Goal: Information Seeking & Learning: Learn about a topic

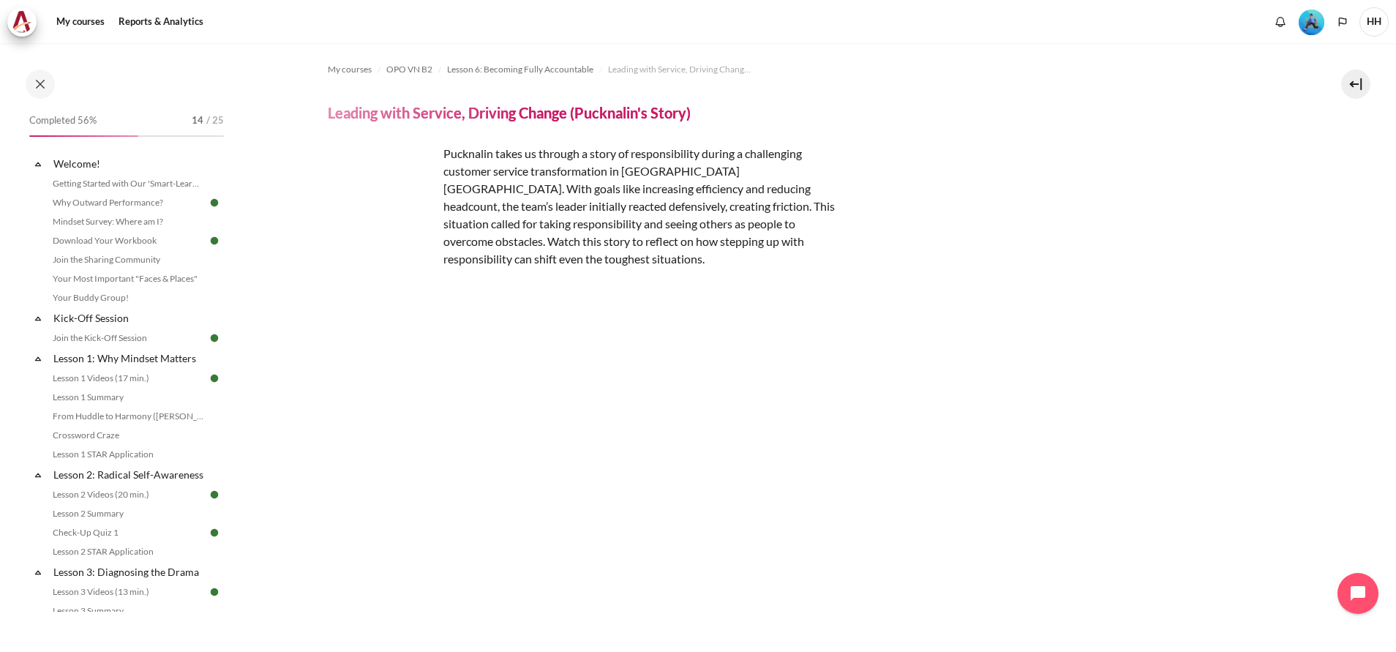
scroll to position [266, 0]
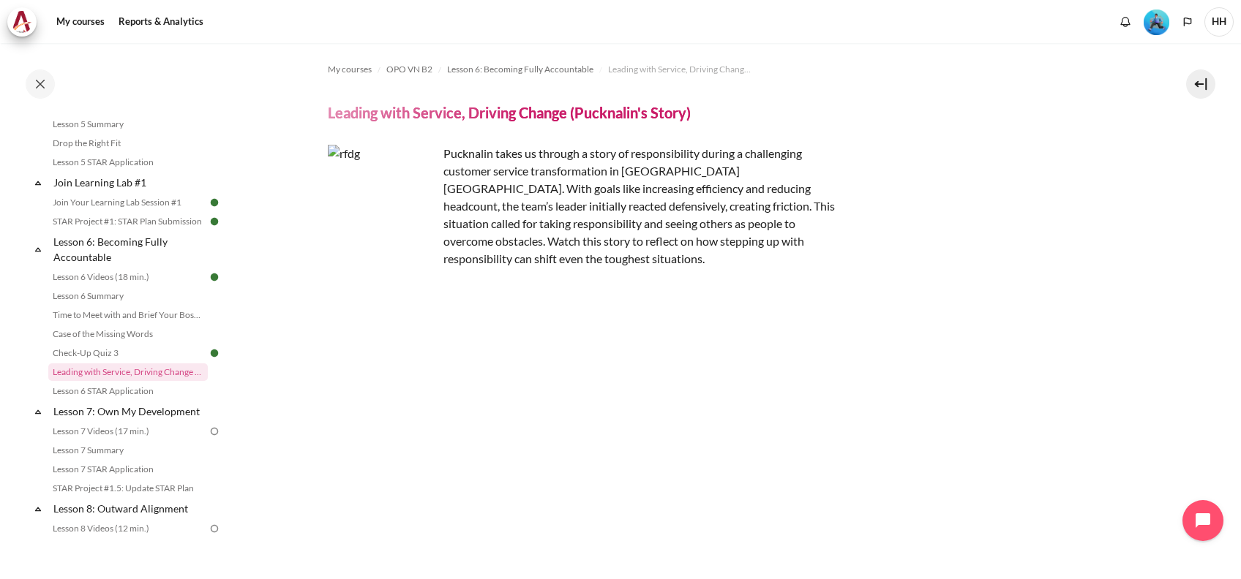
scroll to position [251, 0]
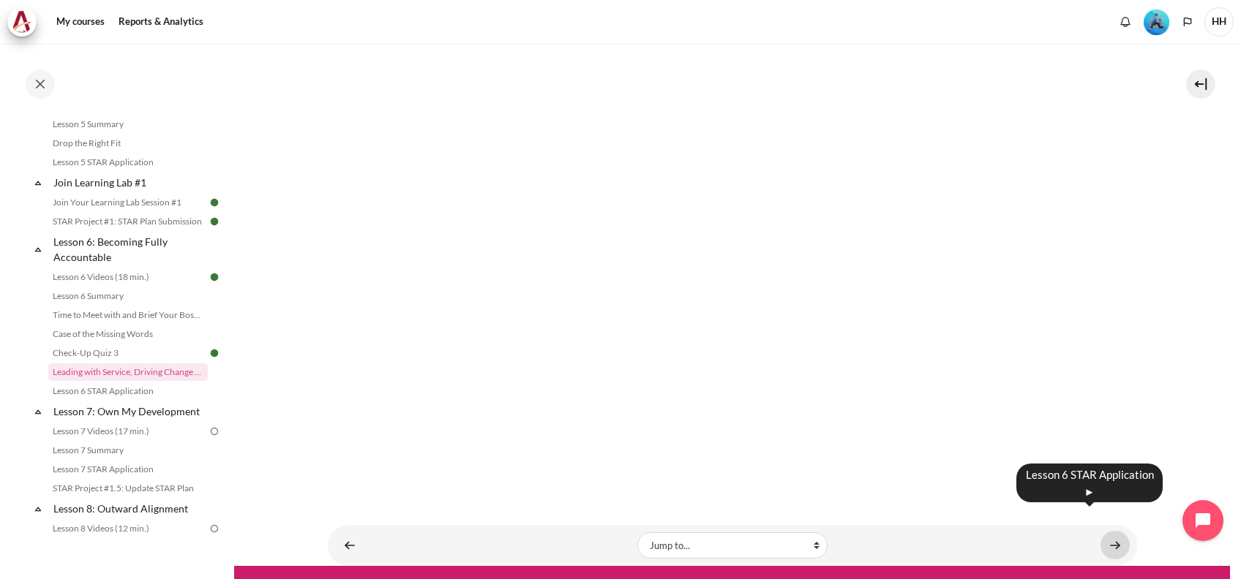
click at [1108, 531] on link "Content" at bounding box center [1114, 545] width 29 height 29
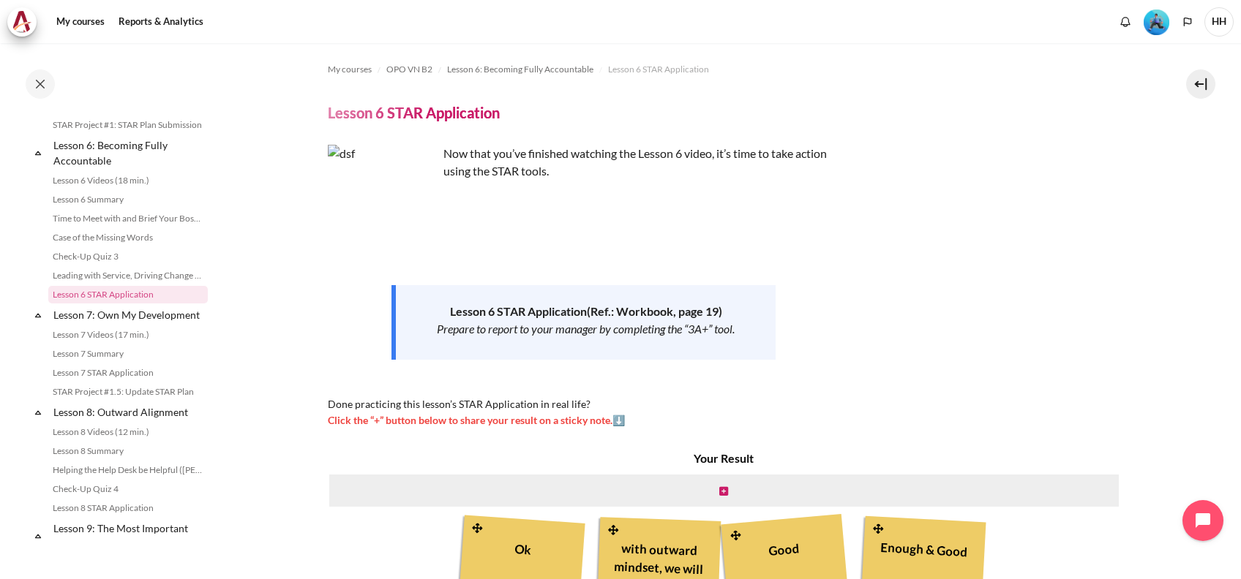
scroll to position [160, 0]
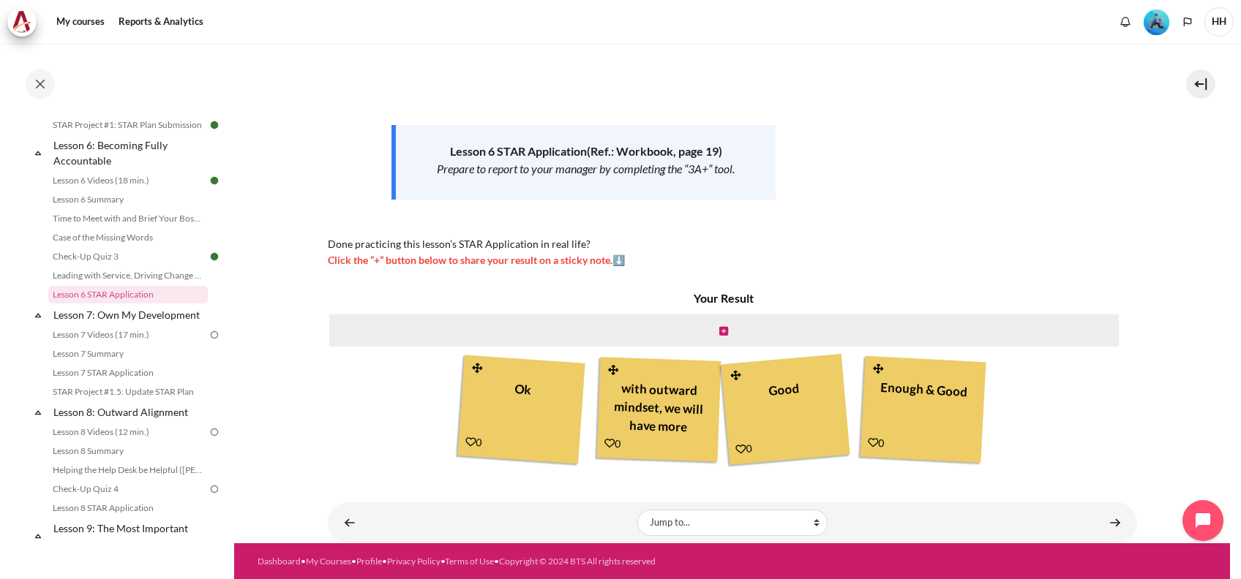
click at [1105, 208] on div "Now that you’ve finished watching the Lesson 6 video, it’s time to take action …" at bounding box center [732, 126] width 809 height 283
click at [720, 329] on icon "Content" at bounding box center [723, 331] width 9 height 10
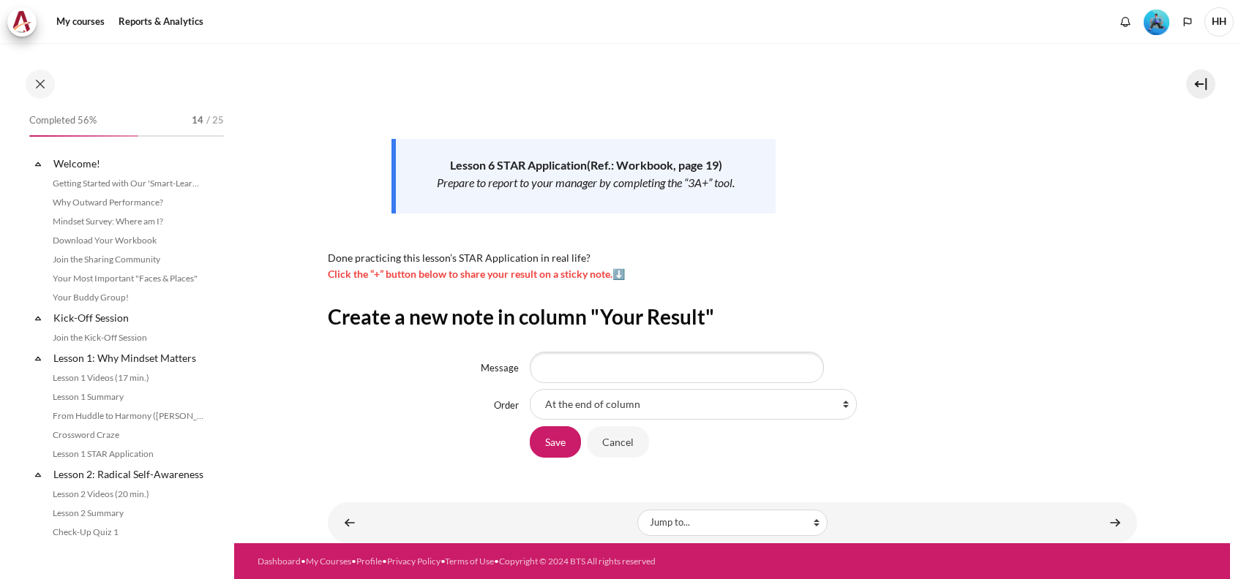
scroll to position [831, 0]
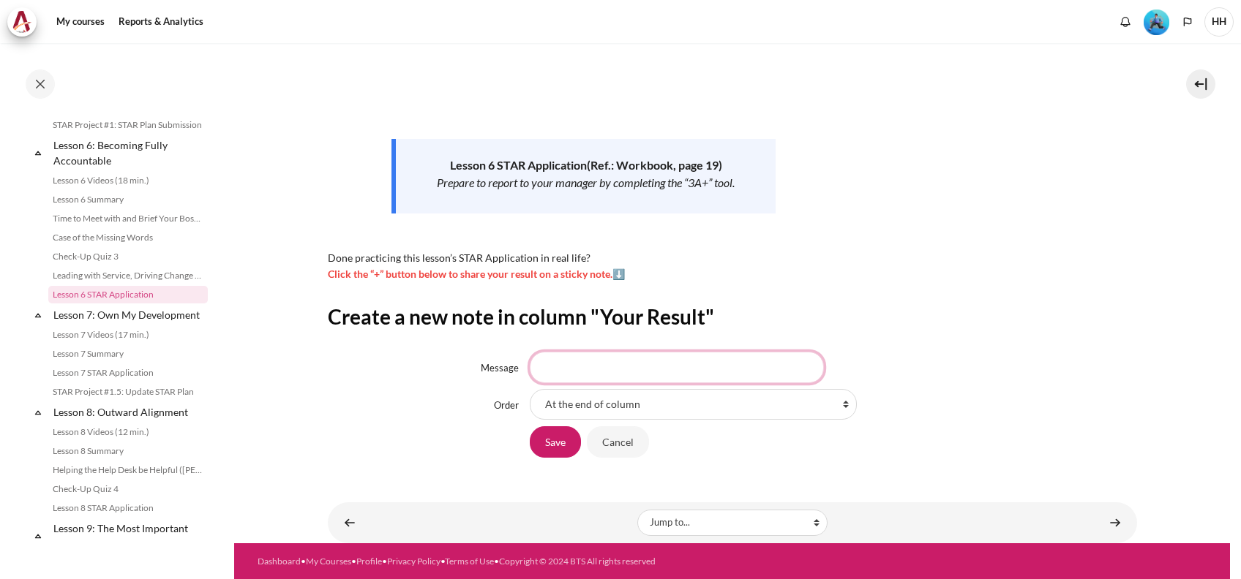
click at [585, 370] on input "Message" at bounding box center [677, 367] width 294 height 31
type input "3A+ development framework. Yeahhhhh"
click at [546, 441] on input "Save" at bounding box center [555, 441] width 51 height 31
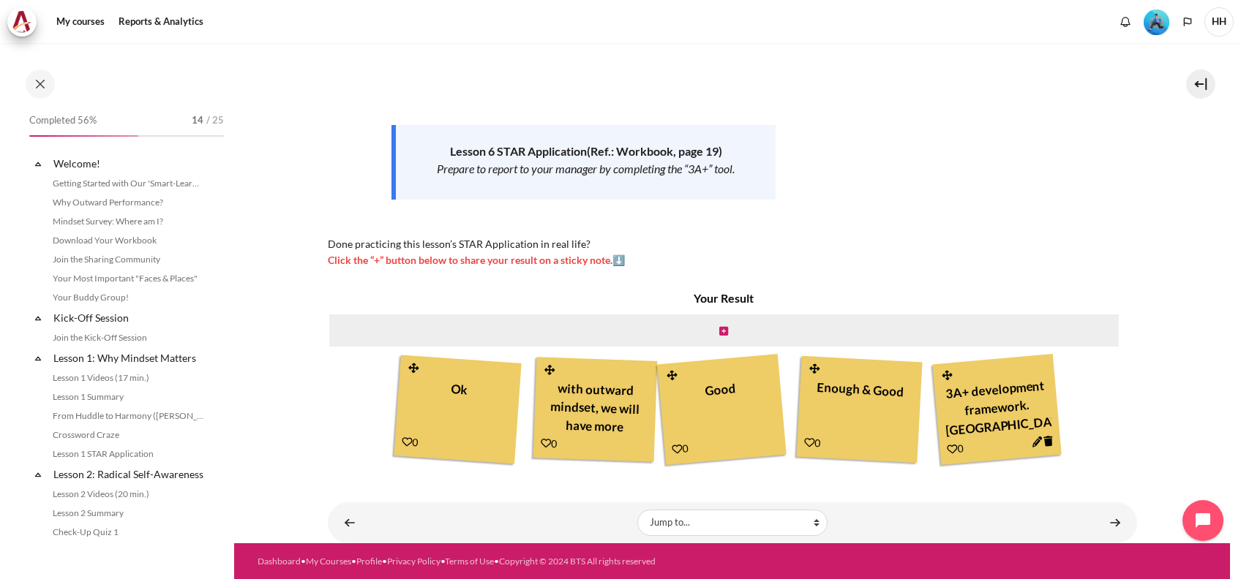
scroll to position [831, 0]
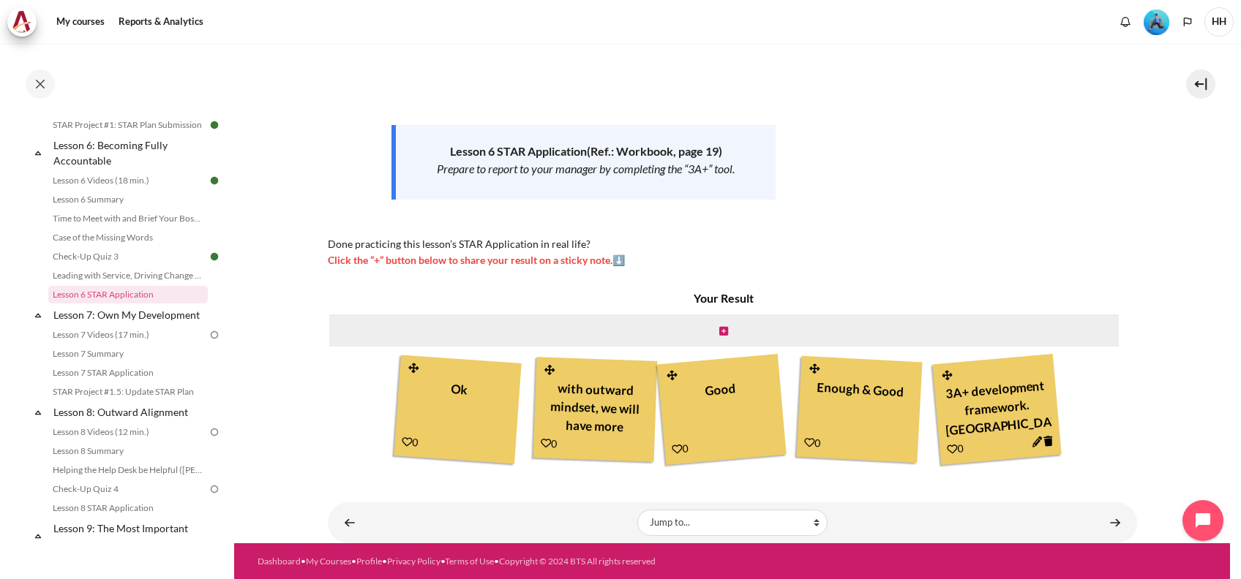
click at [947, 448] on icon "Content" at bounding box center [951, 449] width 11 height 11
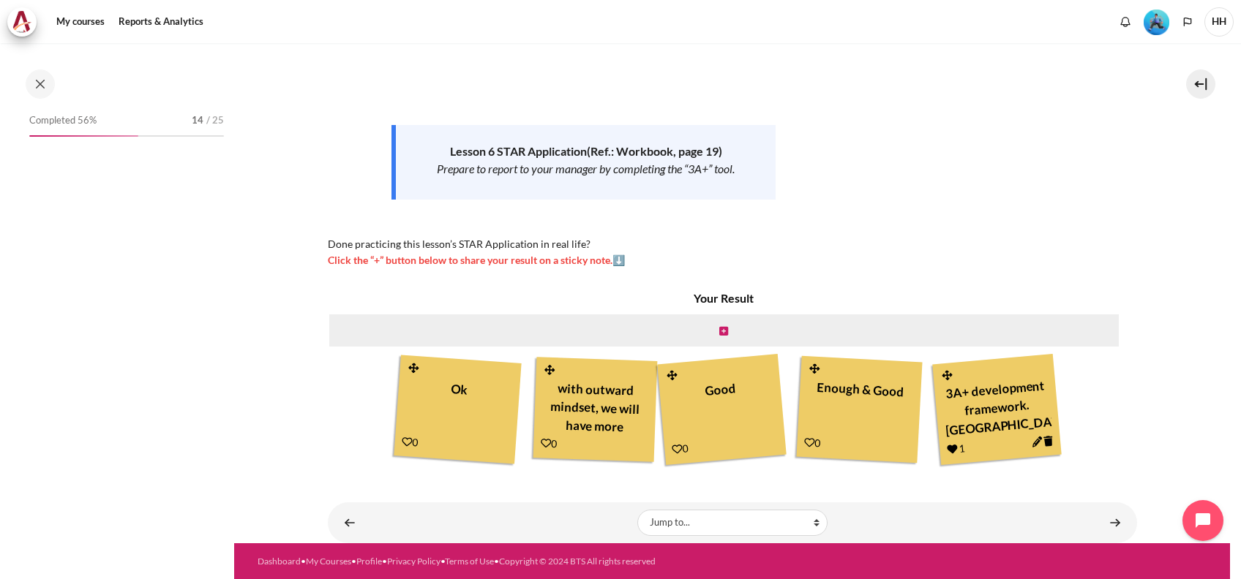
scroll to position [831, 0]
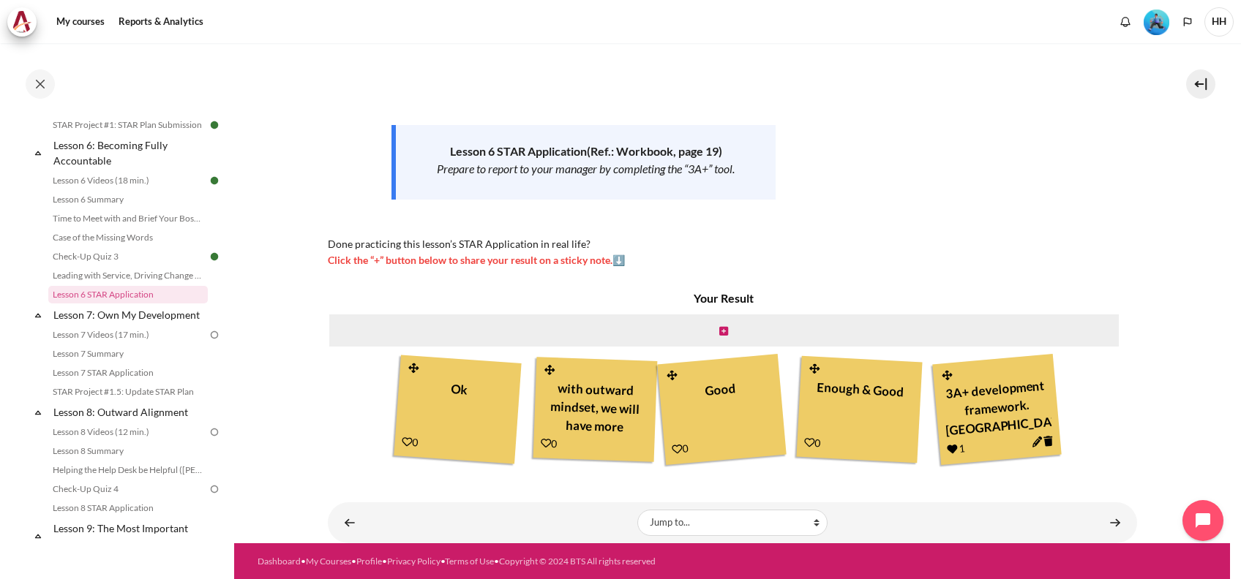
click at [541, 444] on icon "Content" at bounding box center [546, 443] width 10 height 10
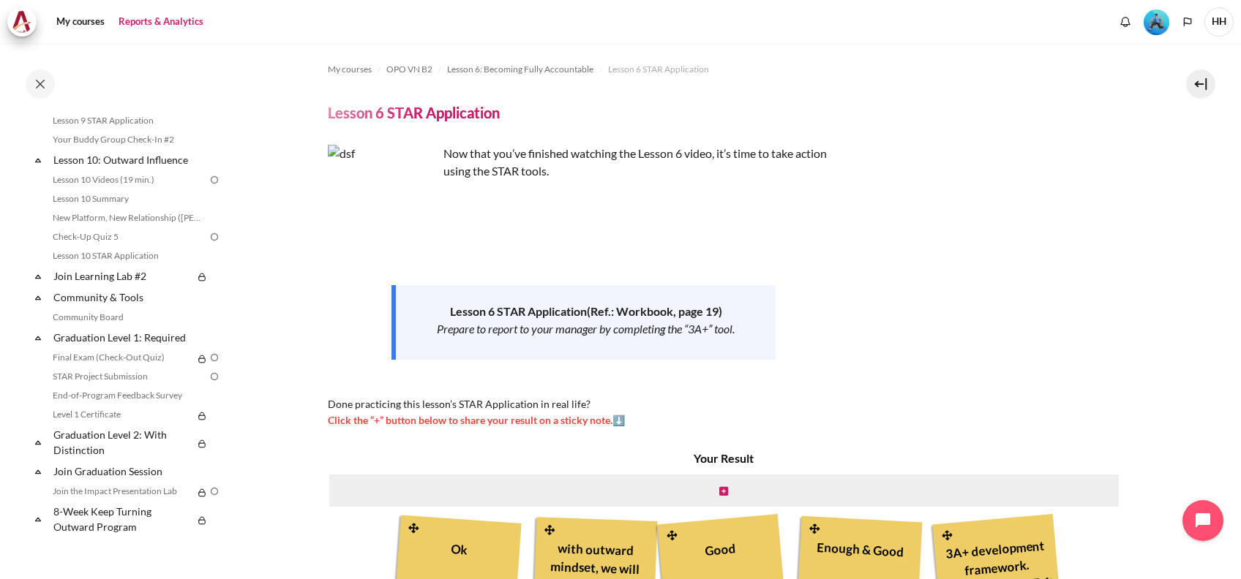
click at [164, 18] on link "Reports & Analytics" at bounding box center [160, 21] width 95 height 29
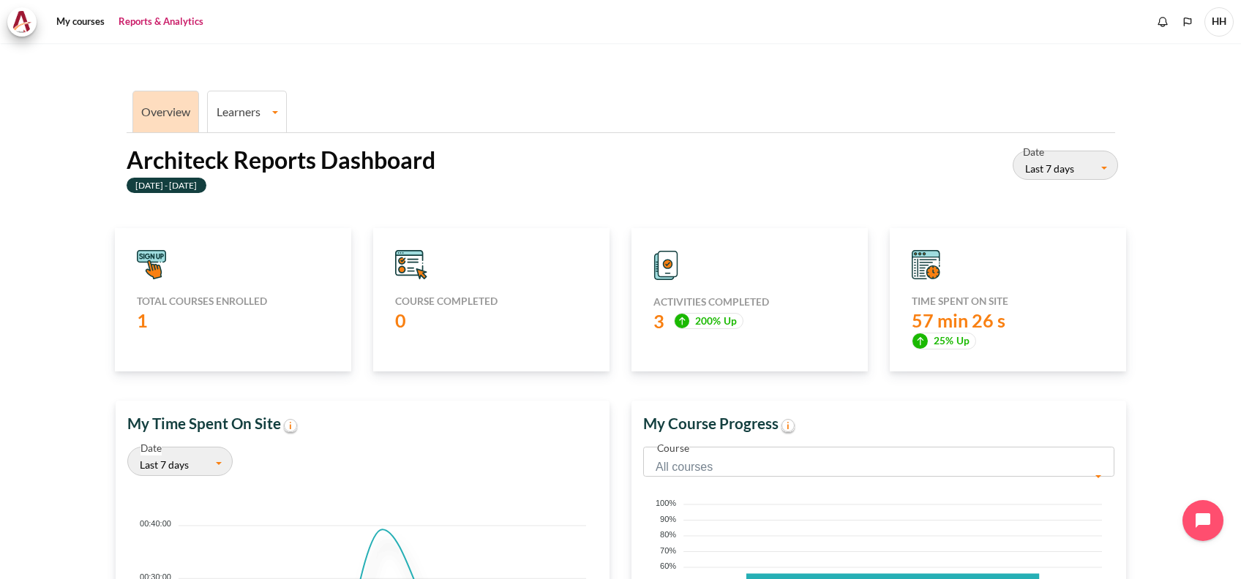
click at [244, 110] on link "Learners" at bounding box center [247, 112] width 78 height 14
click at [263, 153] on link "Learner Course Progress" at bounding box center [247, 162] width 70 height 49
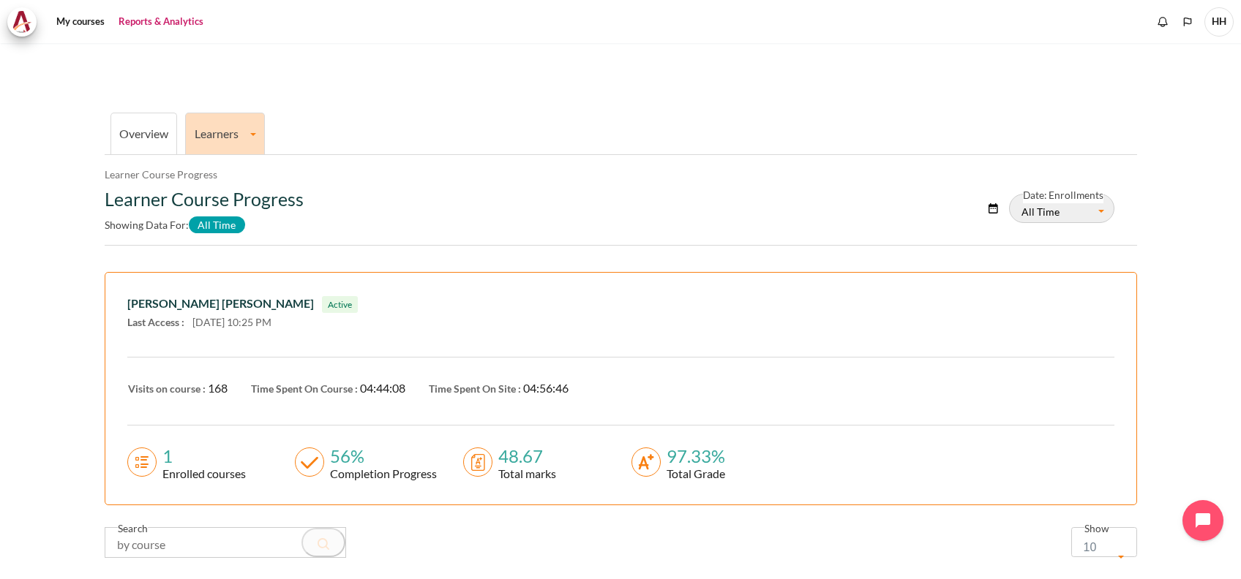
scroll to position [202, 0]
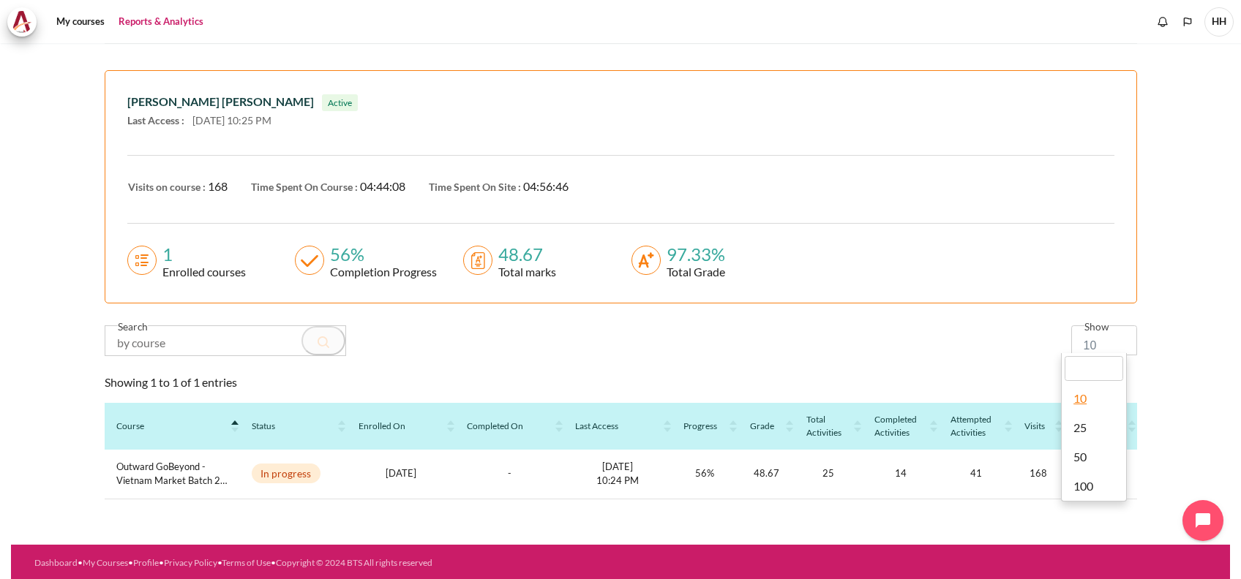
click at [1113, 357] on body "Skip to main content My courses" at bounding box center [620, 289] width 1241 height 579
select select "100"
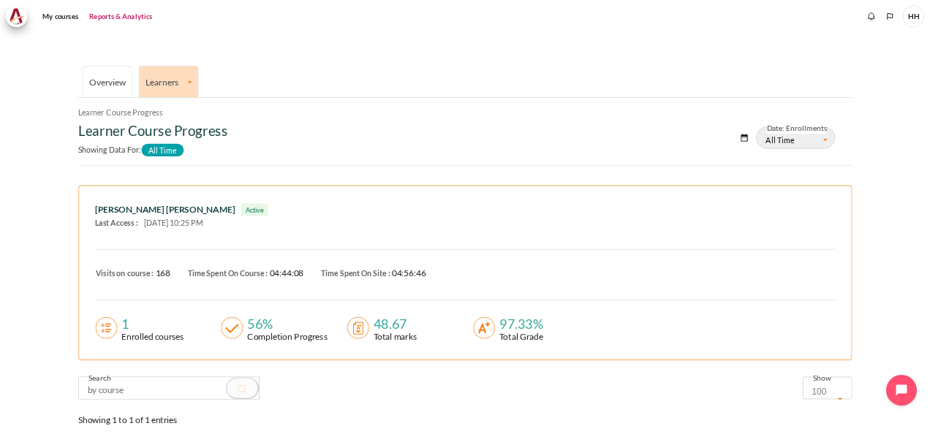
scroll to position [0, 0]
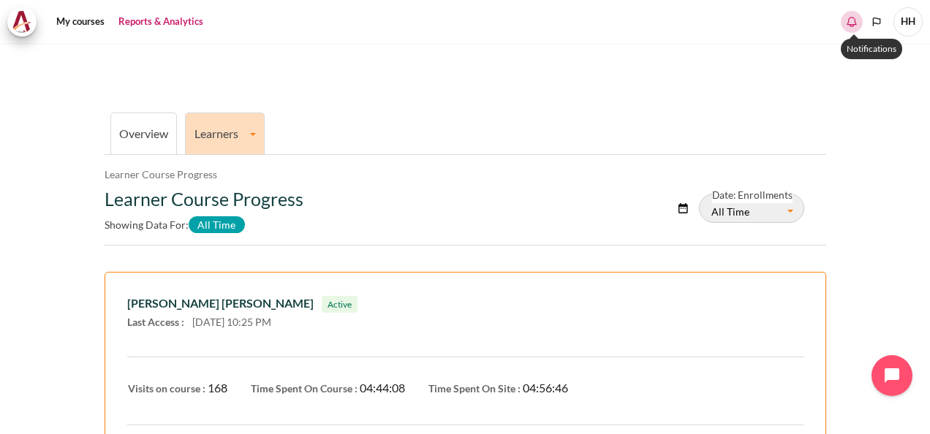
click at [852, 20] on icon "Show notification window with no new notifications" at bounding box center [852, 22] width 15 height 15
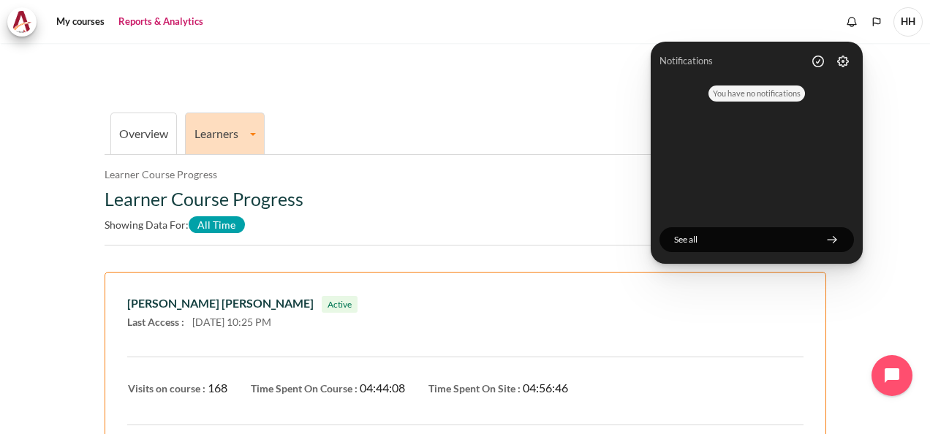
click at [448, 122] on ul "Overview Learners Learner Course Progress" at bounding box center [466, 132] width 722 height 45
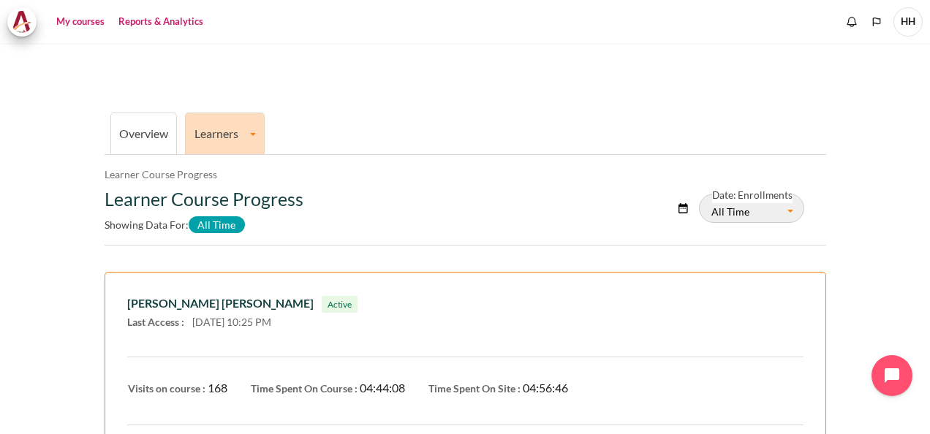
click at [73, 20] on link "My courses" at bounding box center [80, 21] width 59 height 29
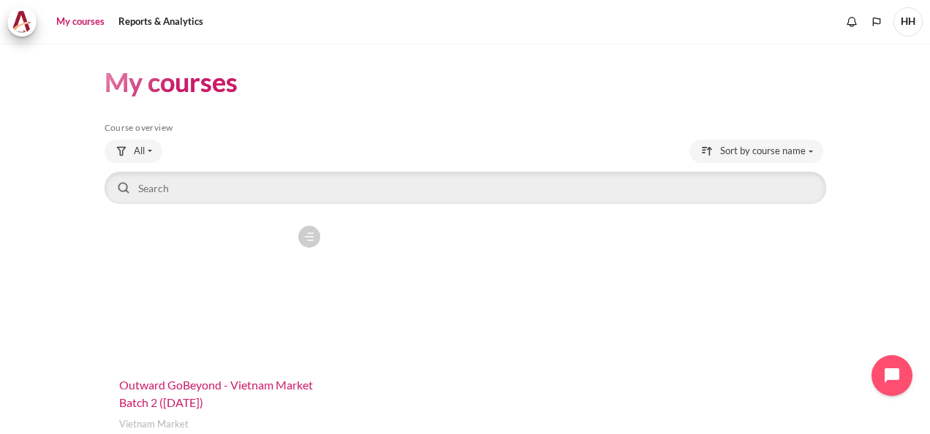
click at [197, 385] on span "Outward GoBeyond - Vietnam Market Batch 2 ([DATE])" at bounding box center [216, 393] width 194 height 31
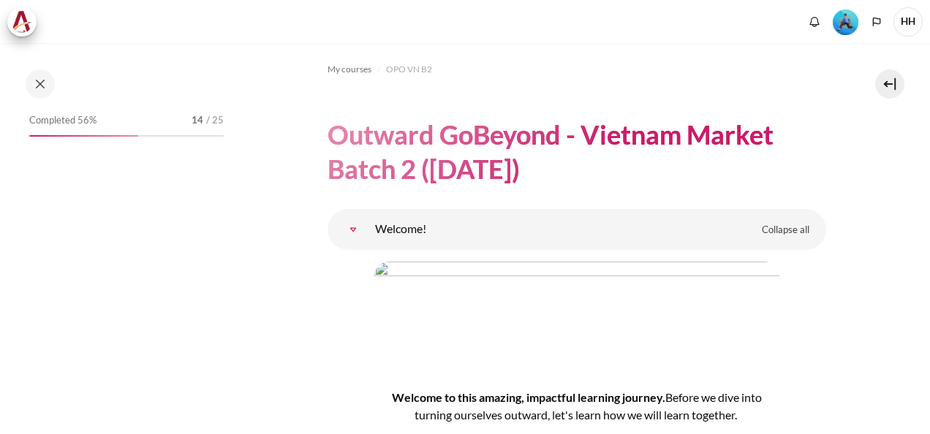
click at [840, 18] on img "Level #3" at bounding box center [846, 23] width 26 height 26
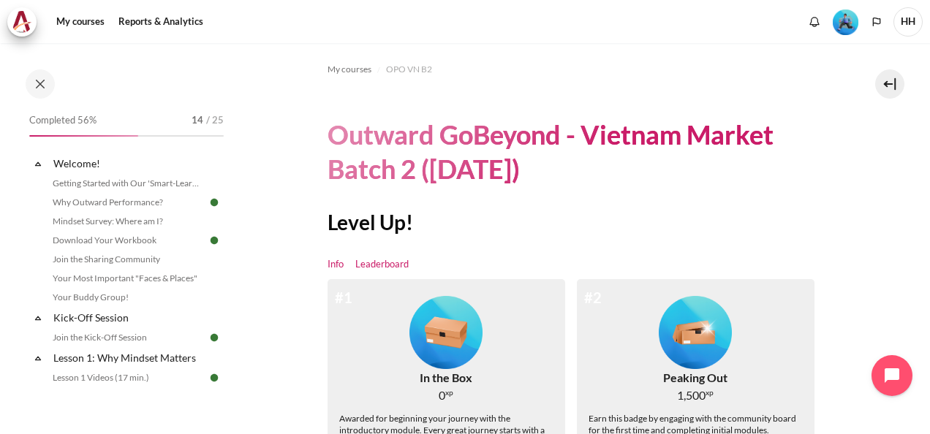
click at [380, 258] on link "Leaderboard" at bounding box center [381, 264] width 53 height 15
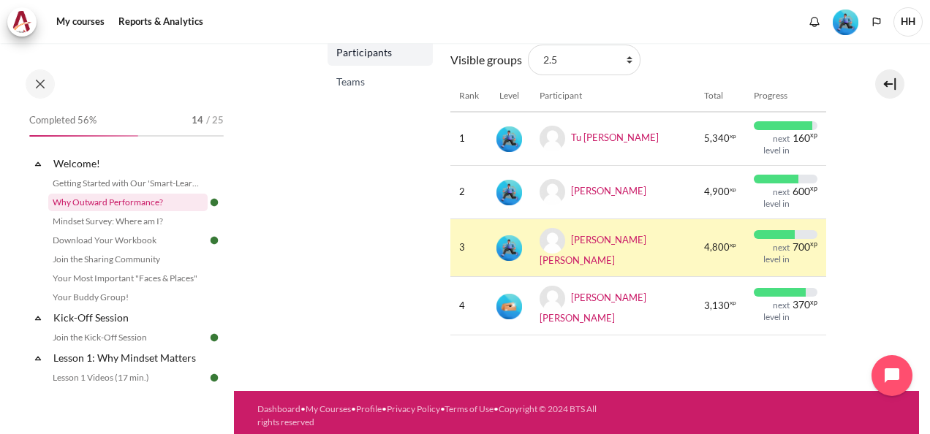
click at [105, 200] on link "Why Outward Performance?" at bounding box center [127, 203] width 159 height 18
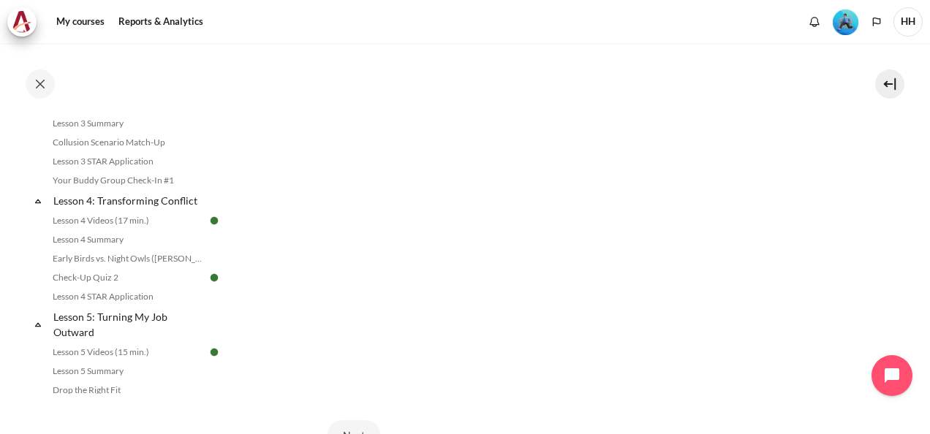
scroll to position [322, 0]
click at [303, 282] on section "My courses OPO VN B2 Welcome! Why Outward Performance? Why Outward Performance?…" at bounding box center [576, 127] width 685 height 813
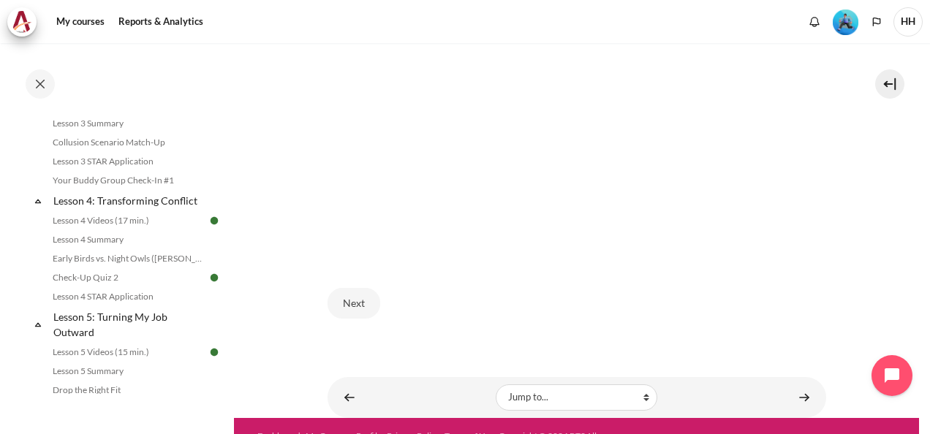
scroll to position [466, 0]
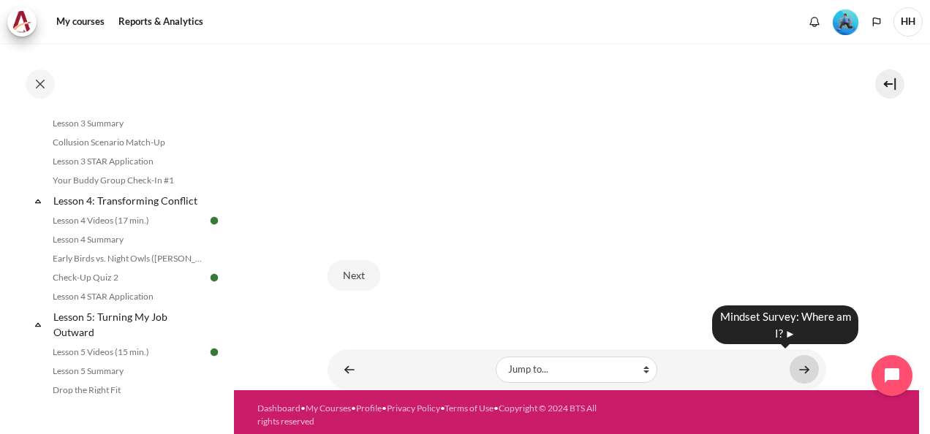
click at [794, 361] on link "Content" at bounding box center [804, 369] width 29 height 29
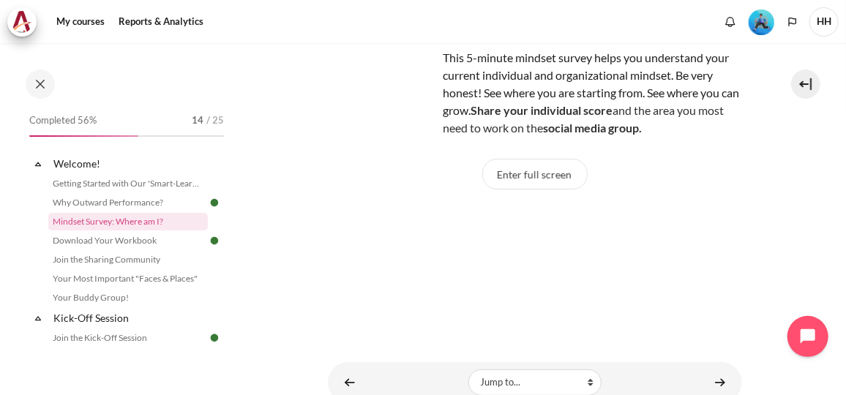
scroll to position [119, 0]
click at [523, 177] on button "Enter full screen" at bounding box center [534, 174] width 105 height 31
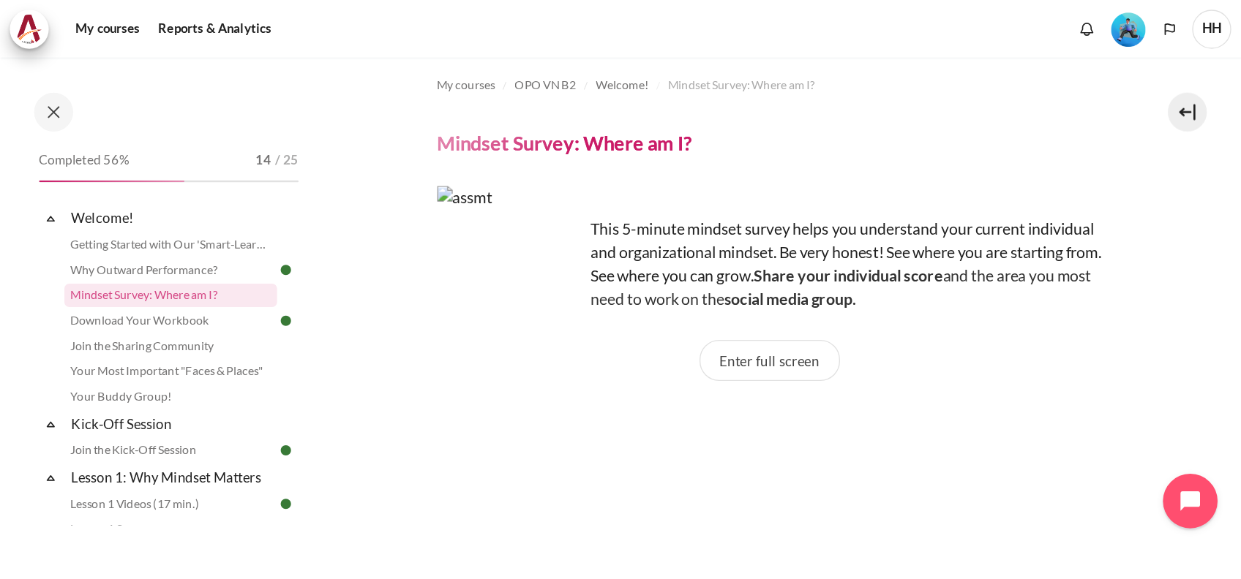
scroll to position [0, 0]
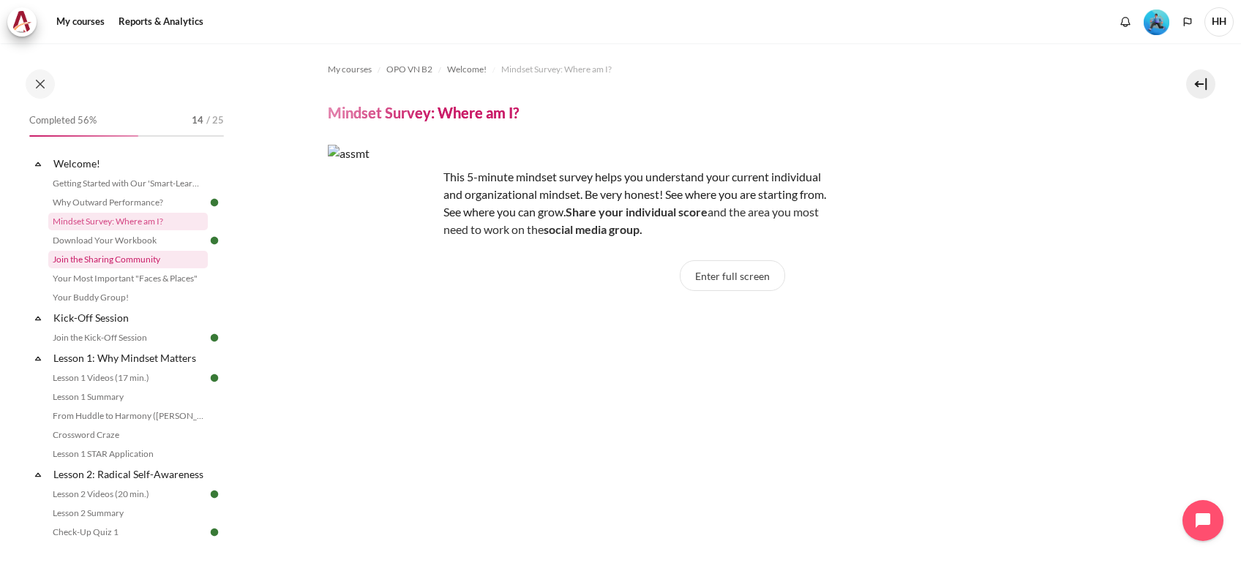
click at [118, 259] on link "Join the Sharing Community" at bounding box center [127, 260] width 159 height 18
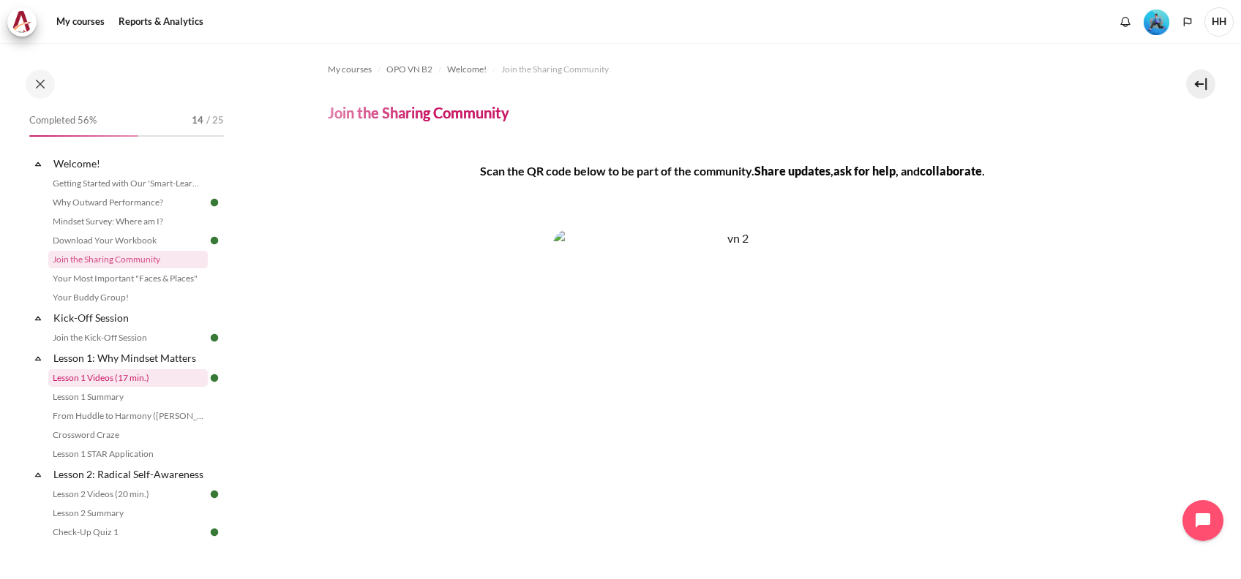
click at [142, 375] on link "Lesson 1 Videos (17 min.)" at bounding box center [127, 378] width 159 height 18
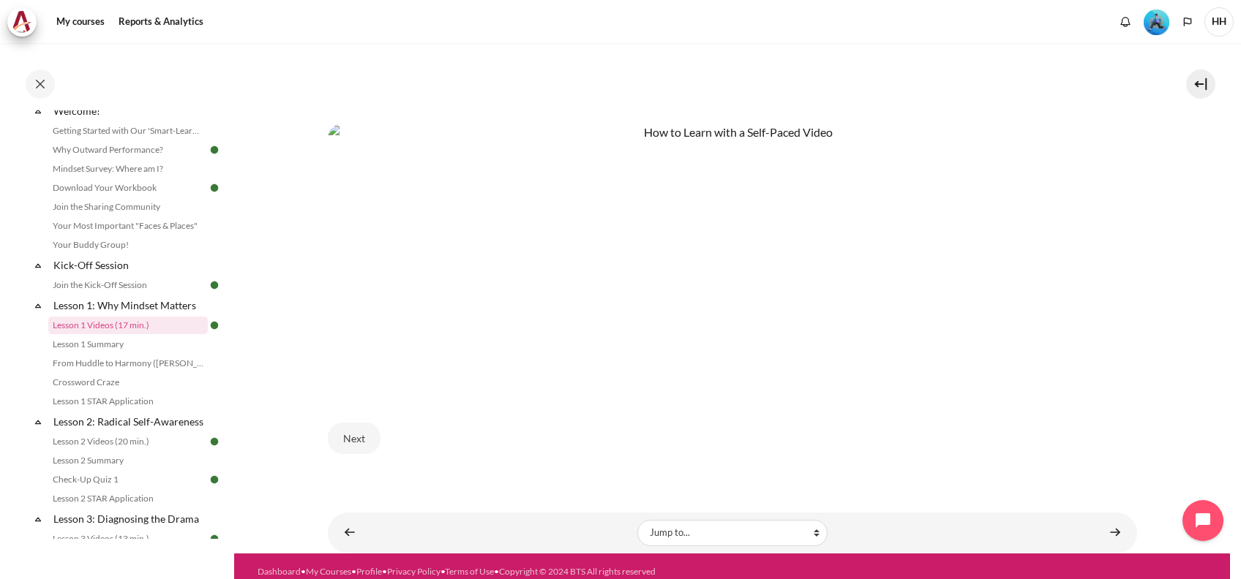
scroll to position [772, 0]
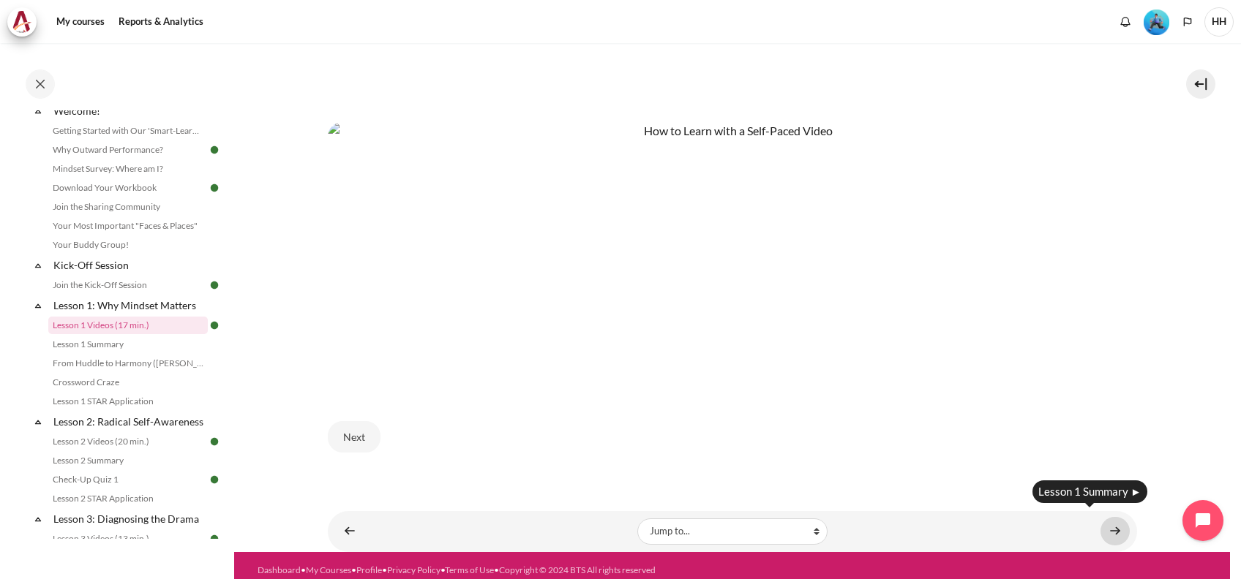
click at [1107, 521] on link "Content" at bounding box center [1114, 531] width 29 height 29
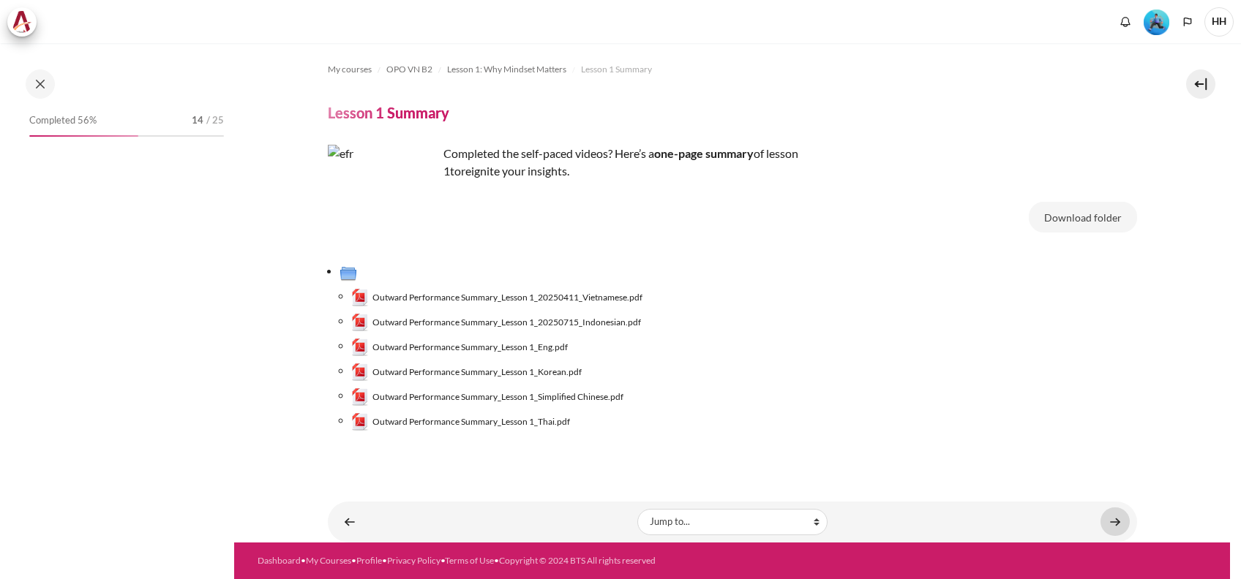
click at [1118, 519] on link "Content" at bounding box center [1114, 522] width 29 height 29
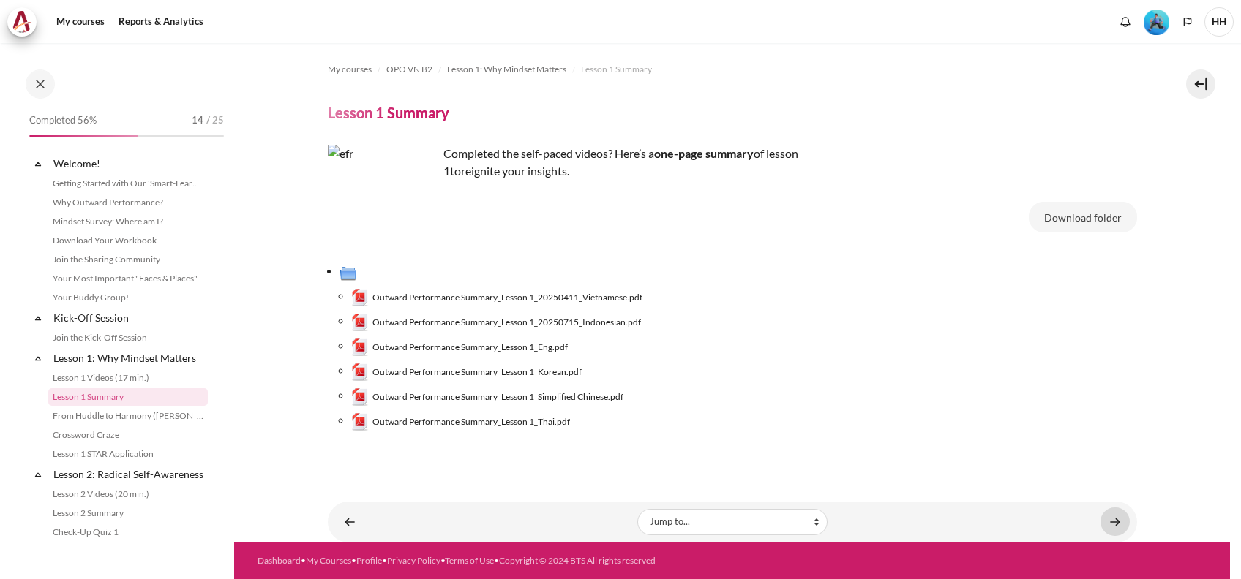
scroll to position [72, 0]
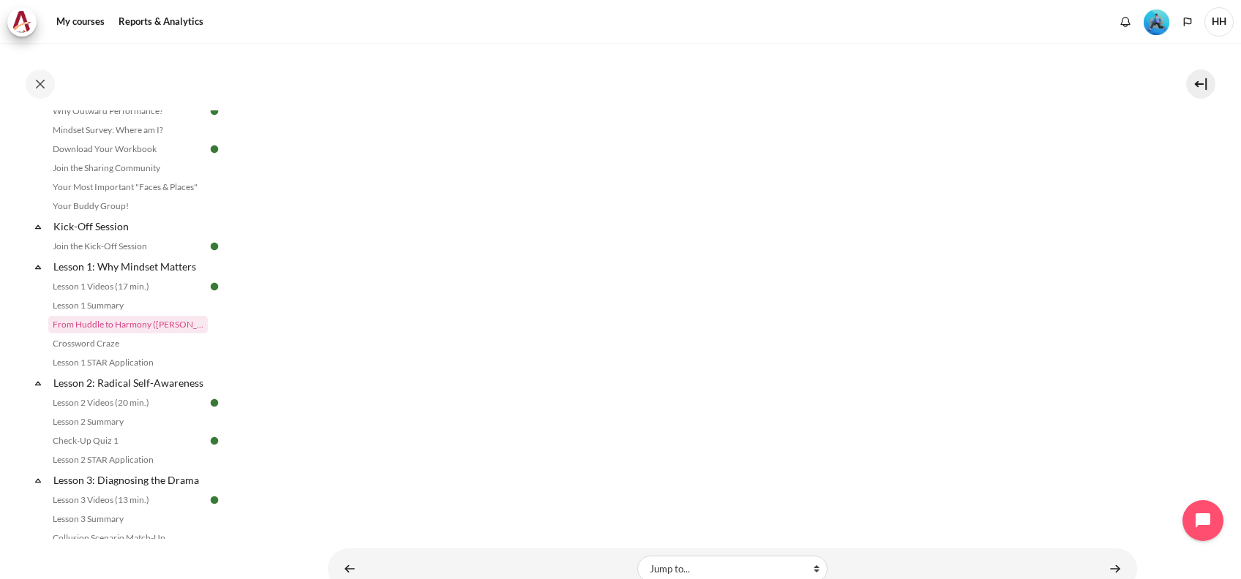
scroll to position [167, 0]
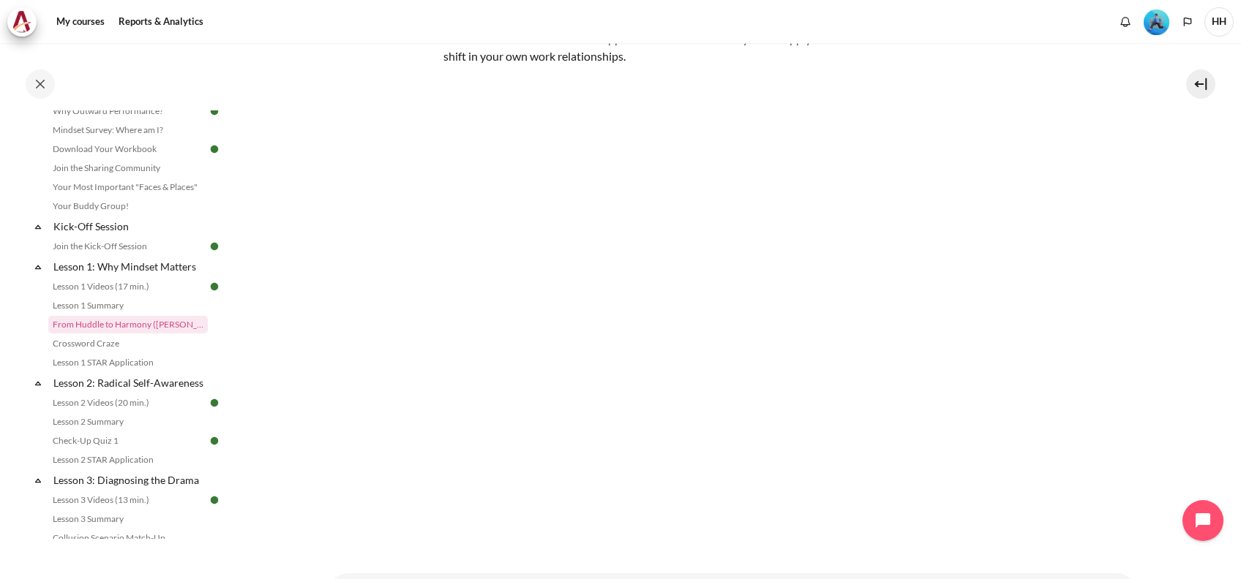
click at [1147, 322] on section "My courses OPO VN B2 Lesson 1: Why Mindset Matters From Huddle to Harmony (Khoo…" at bounding box center [731, 245] width 995 height 739
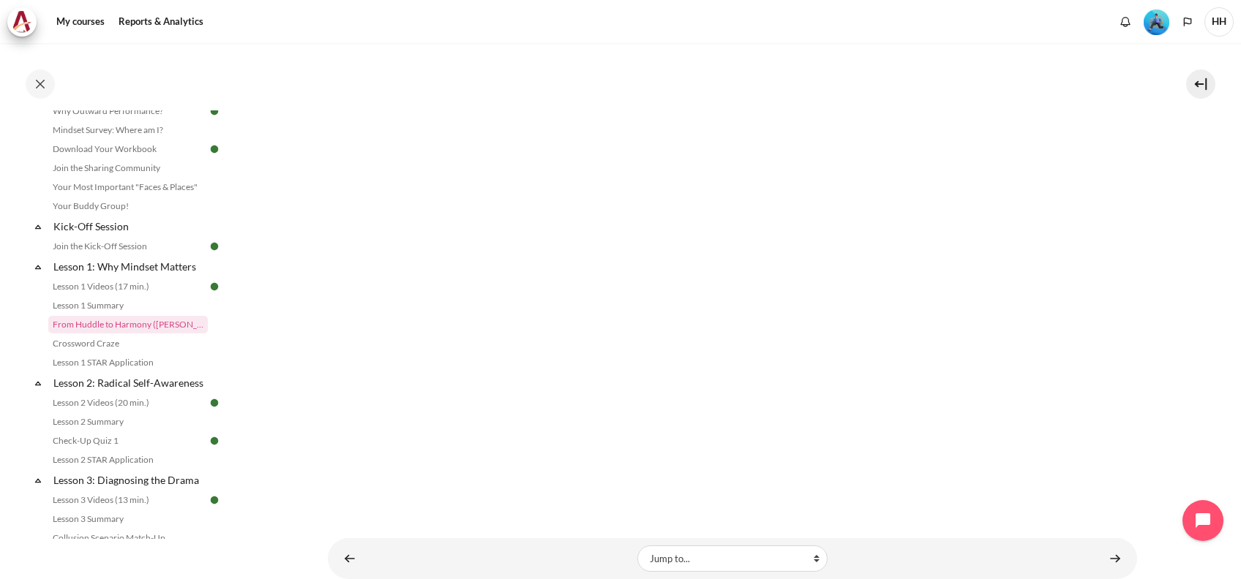
scroll to position [233, 0]
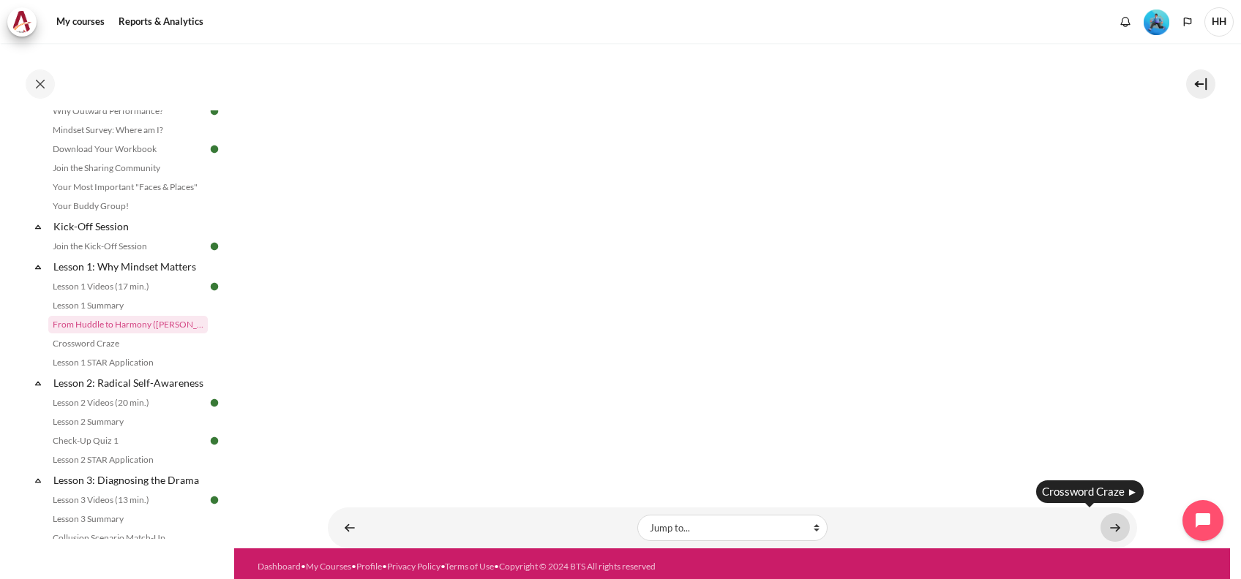
click at [1110, 513] on link "Content" at bounding box center [1114, 527] width 29 height 29
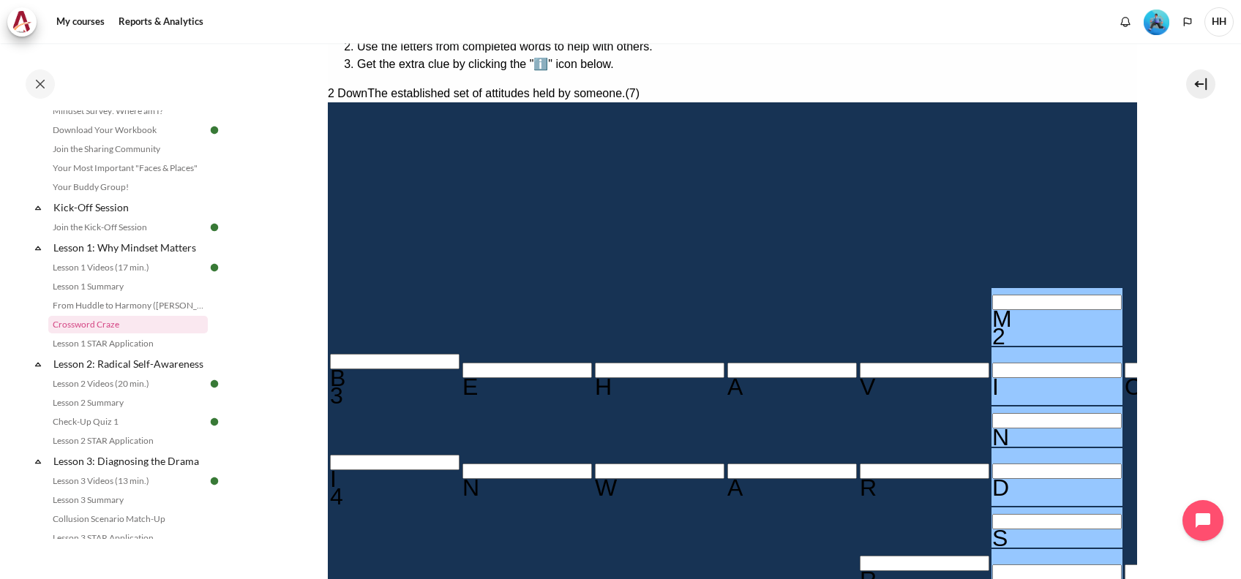
scroll to position [301, 0]
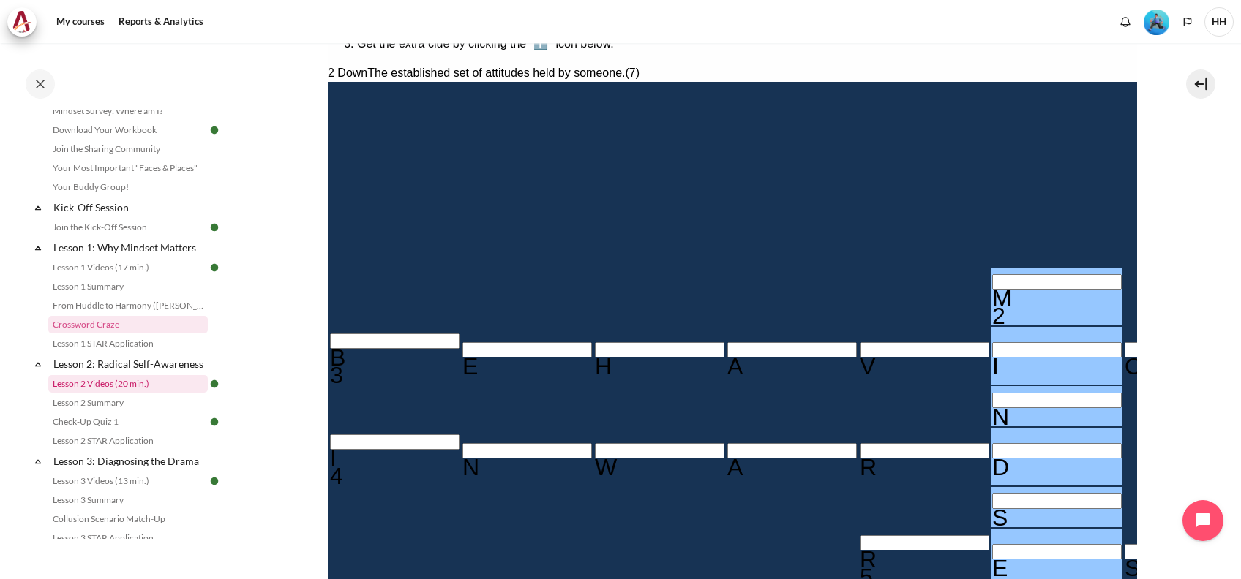
click at [131, 393] on link "Lesson 2 Videos (20 min.)" at bounding box center [127, 384] width 159 height 18
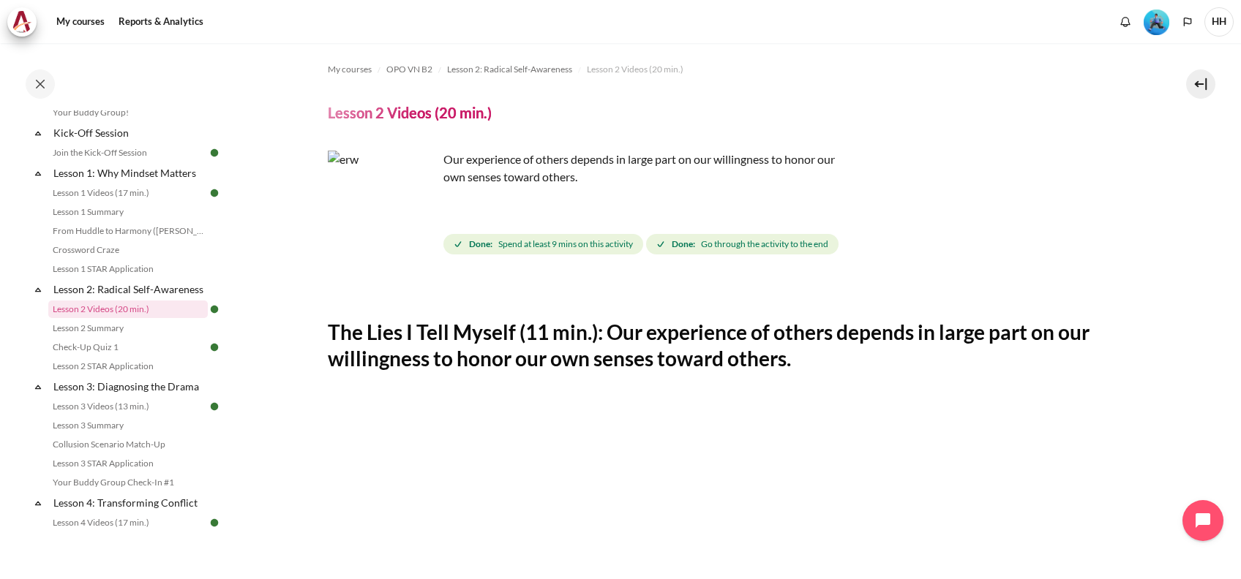
scroll to position [325, 0]
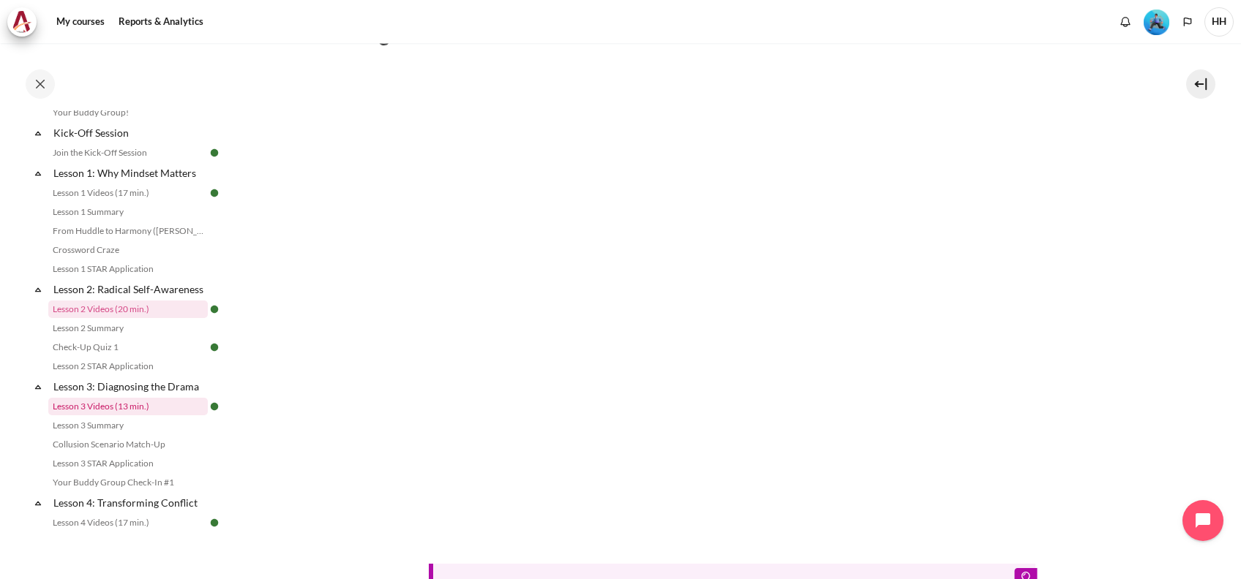
click at [140, 415] on link "Lesson 3 Videos (13 min.)" at bounding box center [127, 407] width 159 height 18
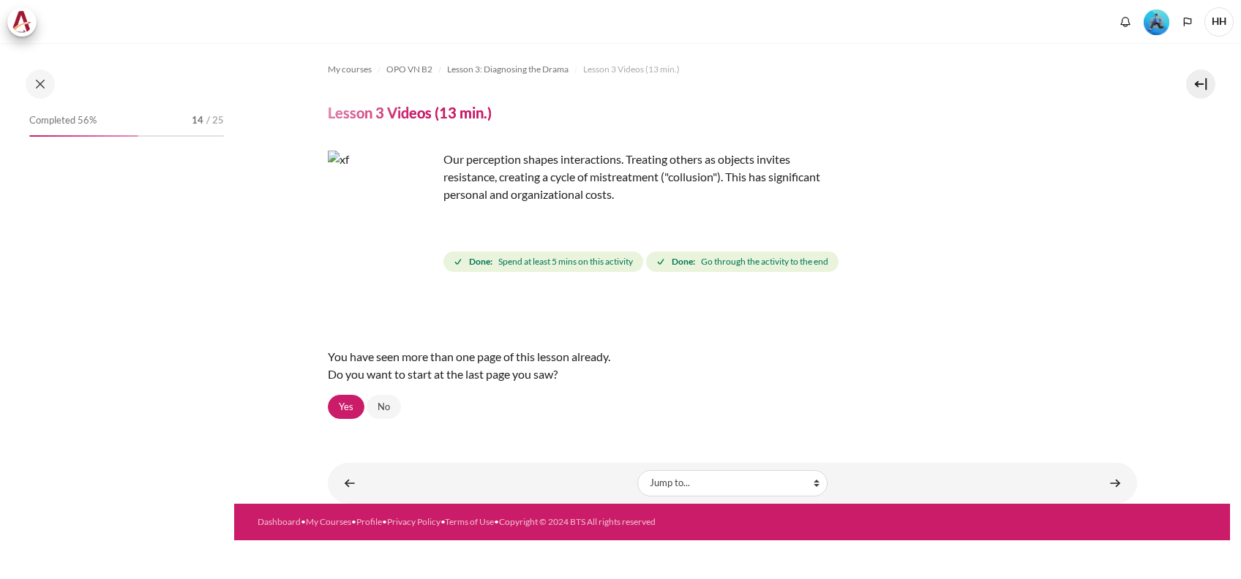
scroll to position [298, 0]
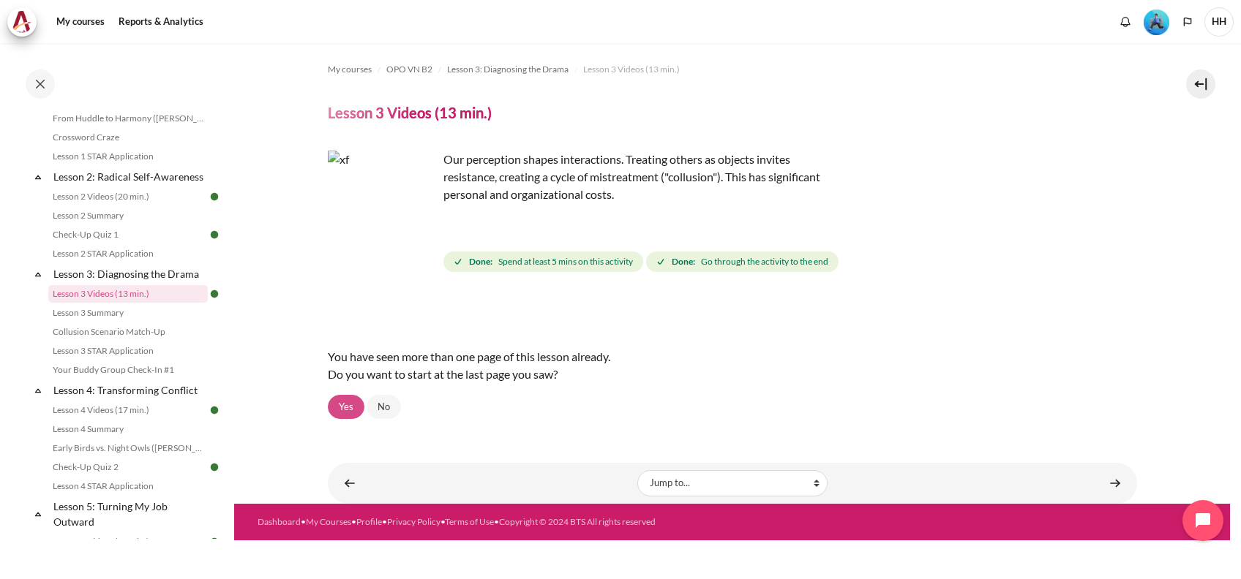
click at [345, 410] on link "Yes" at bounding box center [346, 407] width 37 height 25
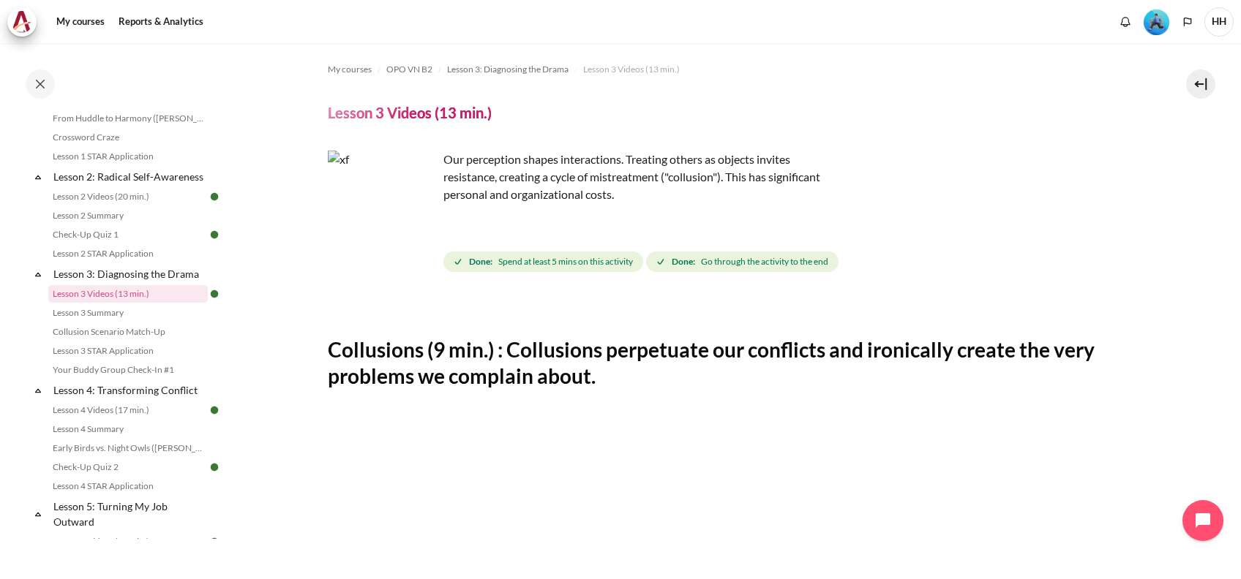
click at [1151, 29] on img "Level #3" at bounding box center [1156, 23] width 26 height 26
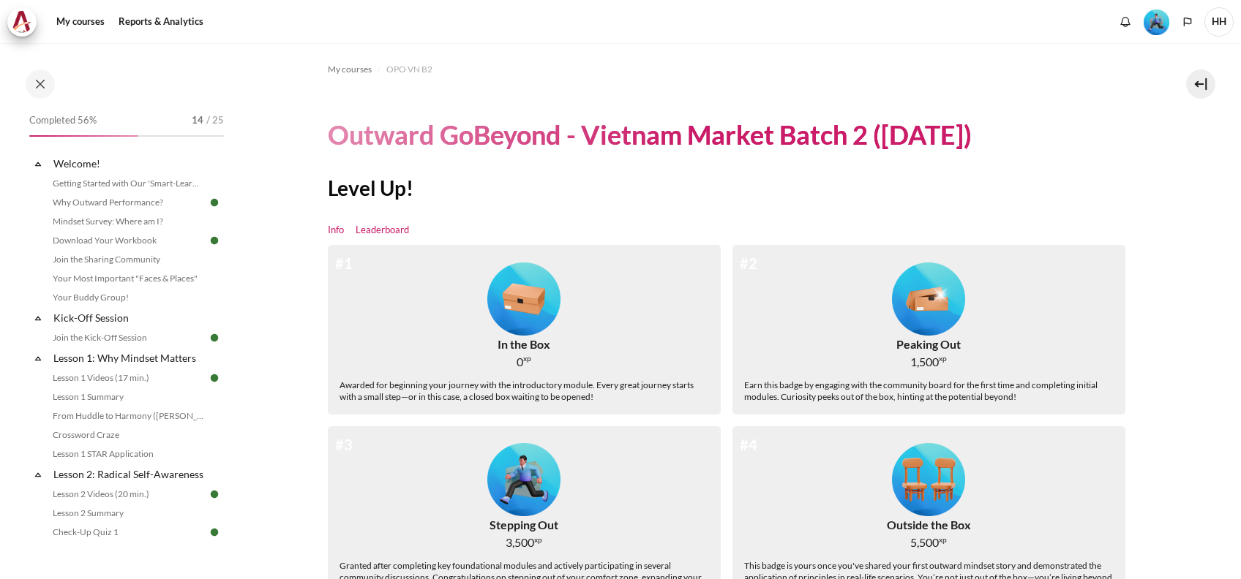
click at [382, 227] on link "Leaderboard" at bounding box center [381, 230] width 53 height 15
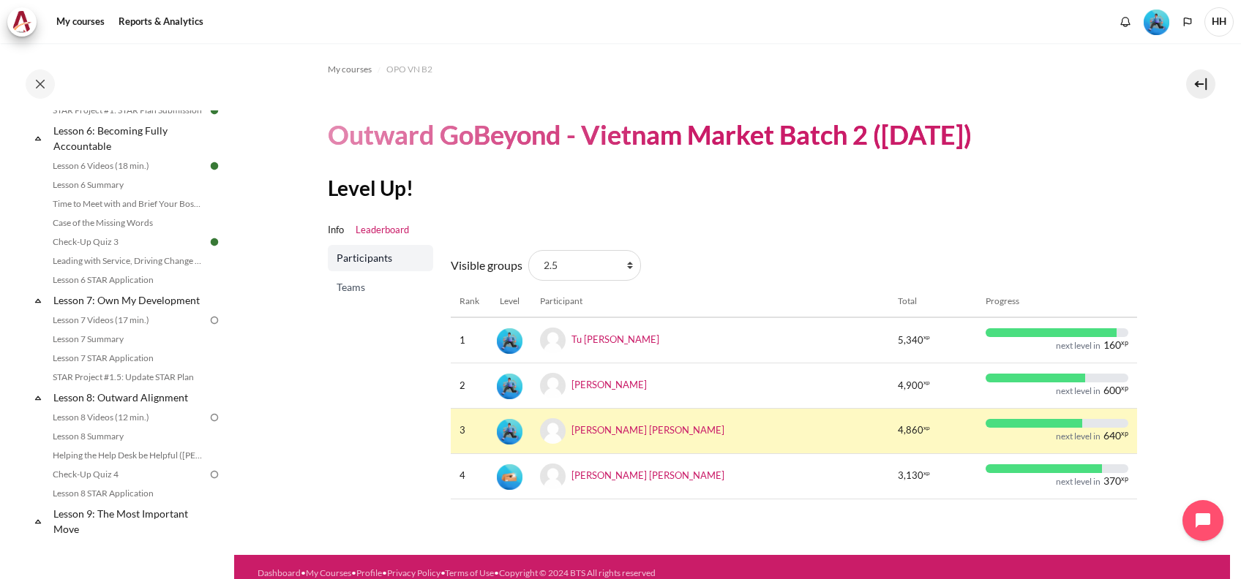
scroll to position [851, 0]
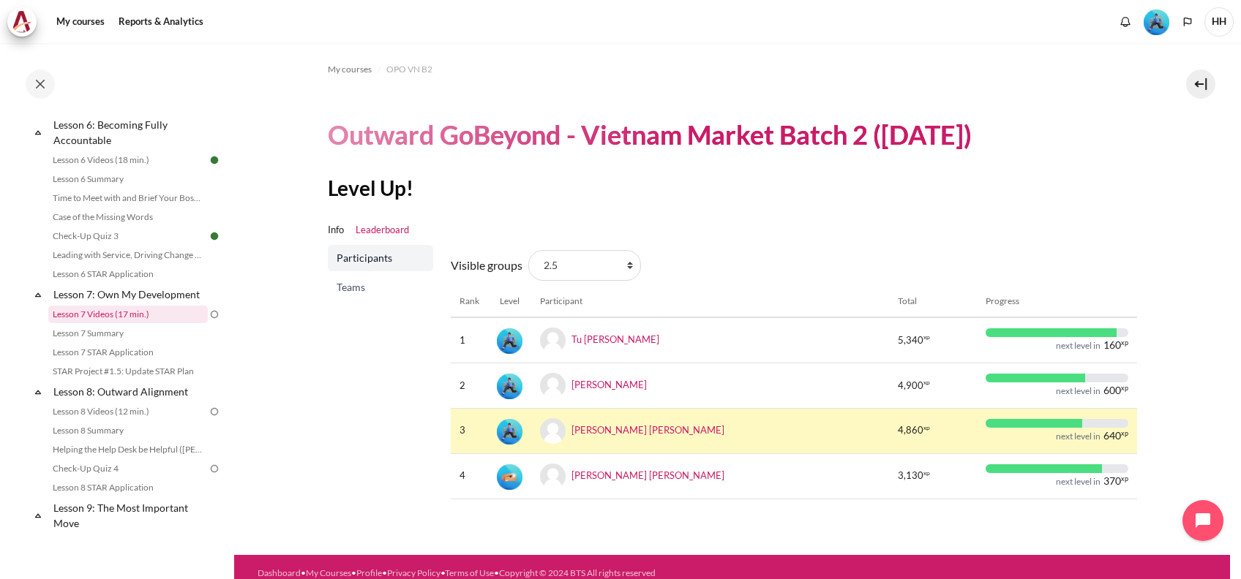
click at [144, 323] on link "Lesson 7 Videos (17 min.)" at bounding box center [127, 315] width 159 height 18
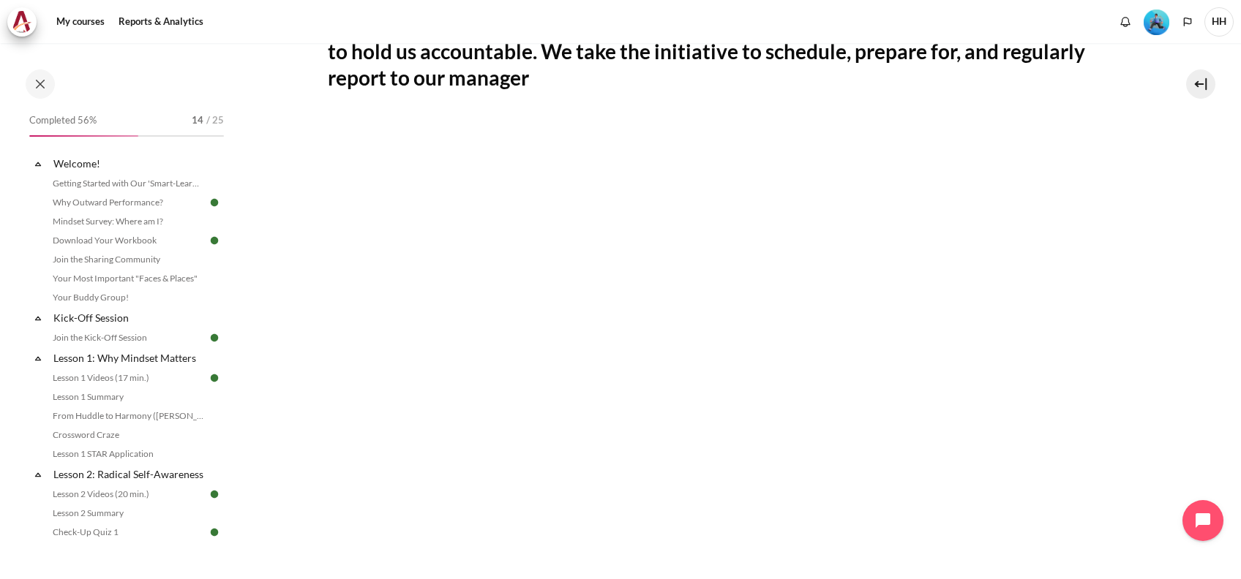
click at [1160, 26] on img "Level #3" at bounding box center [1156, 23] width 26 height 26
